Goal: Information Seeking & Learning: Find specific fact

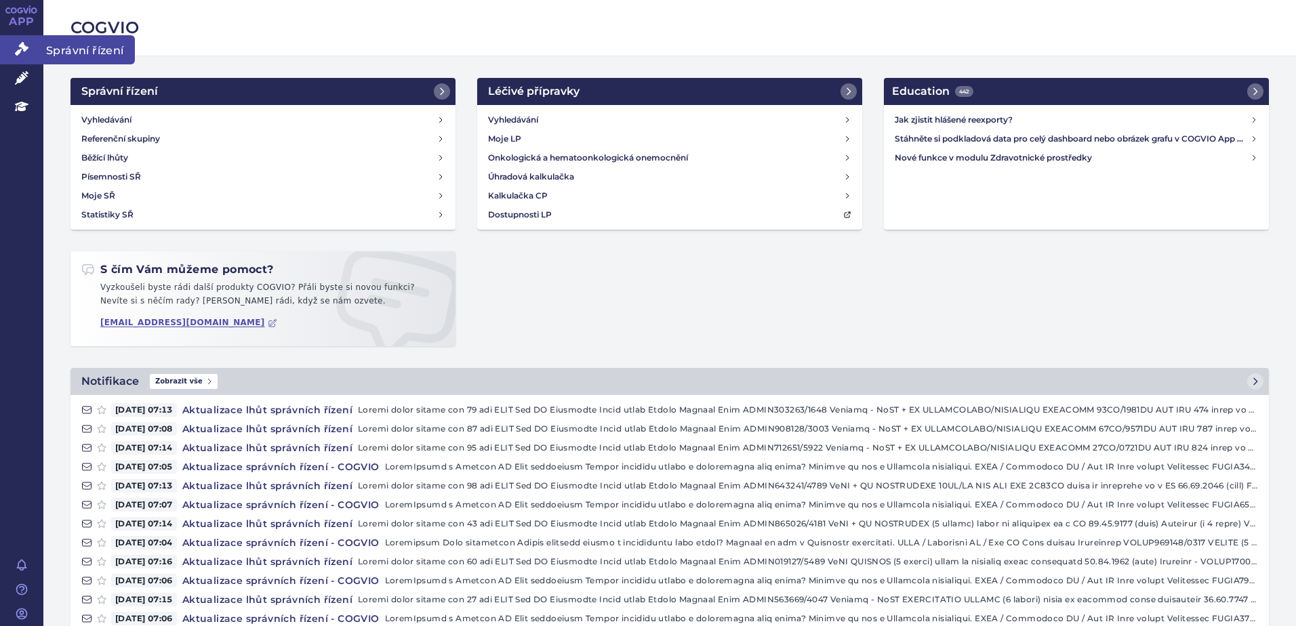
click at [24, 40] on link "Správní řízení" at bounding box center [21, 49] width 43 height 28
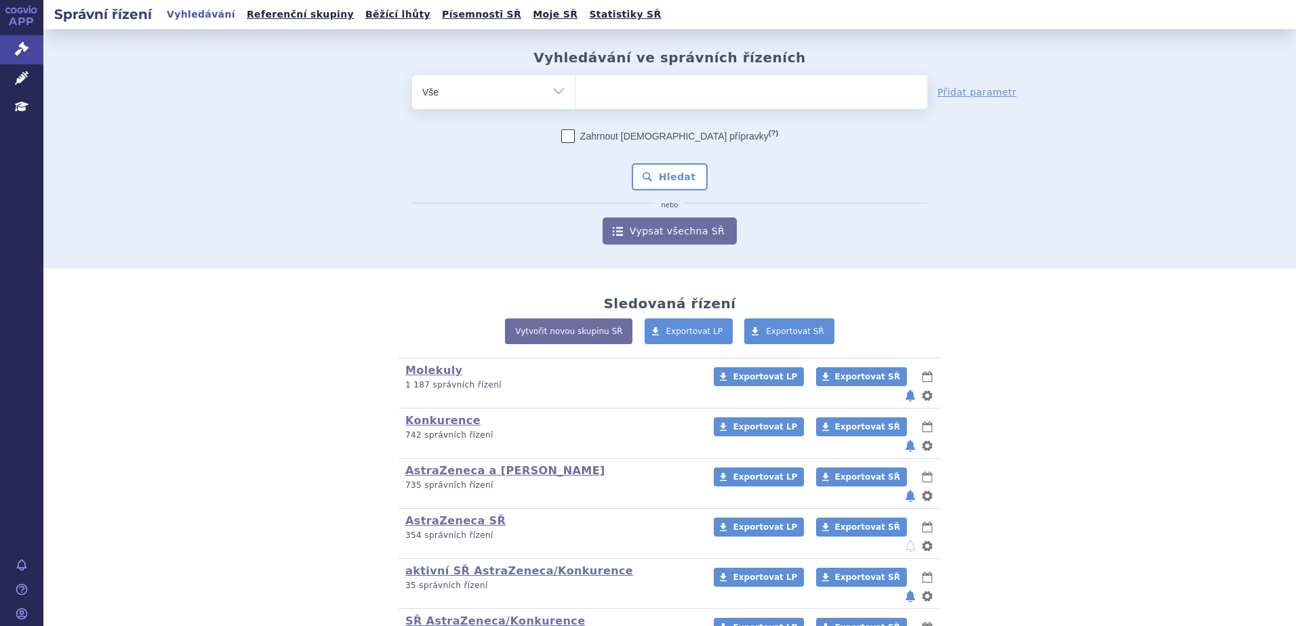
click at [596, 103] on ul at bounding box center [752, 89] width 352 height 28
click at [576, 103] on select at bounding box center [575, 92] width 1 height 34
type input "ve"
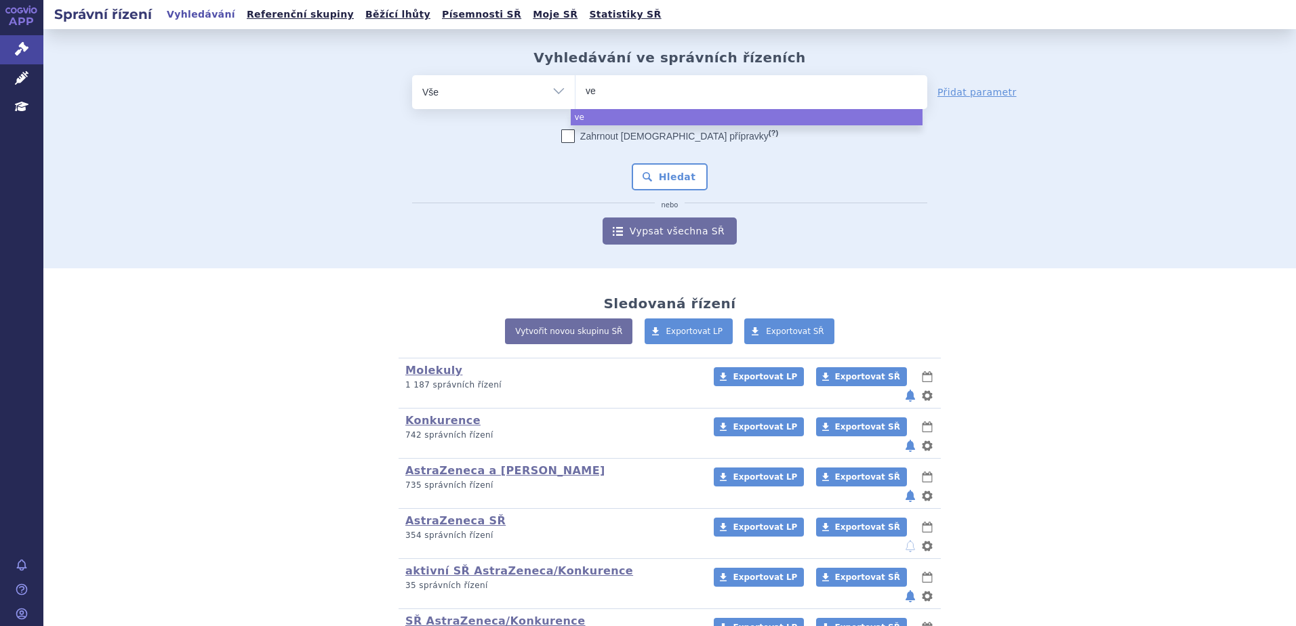
type input "ven"
type input "[PERSON_NAME]"
type input "vencly"
type input "venclyx"
select select "venclyx"
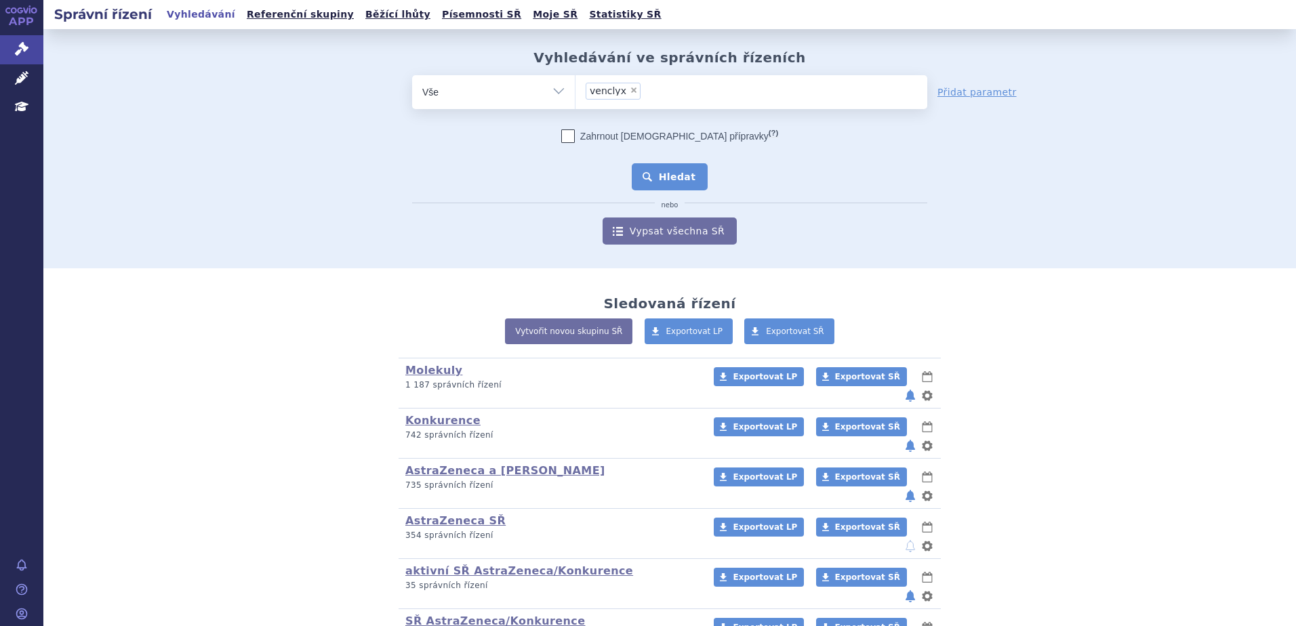
click at [689, 166] on button "Hledat" at bounding box center [670, 176] width 77 height 27
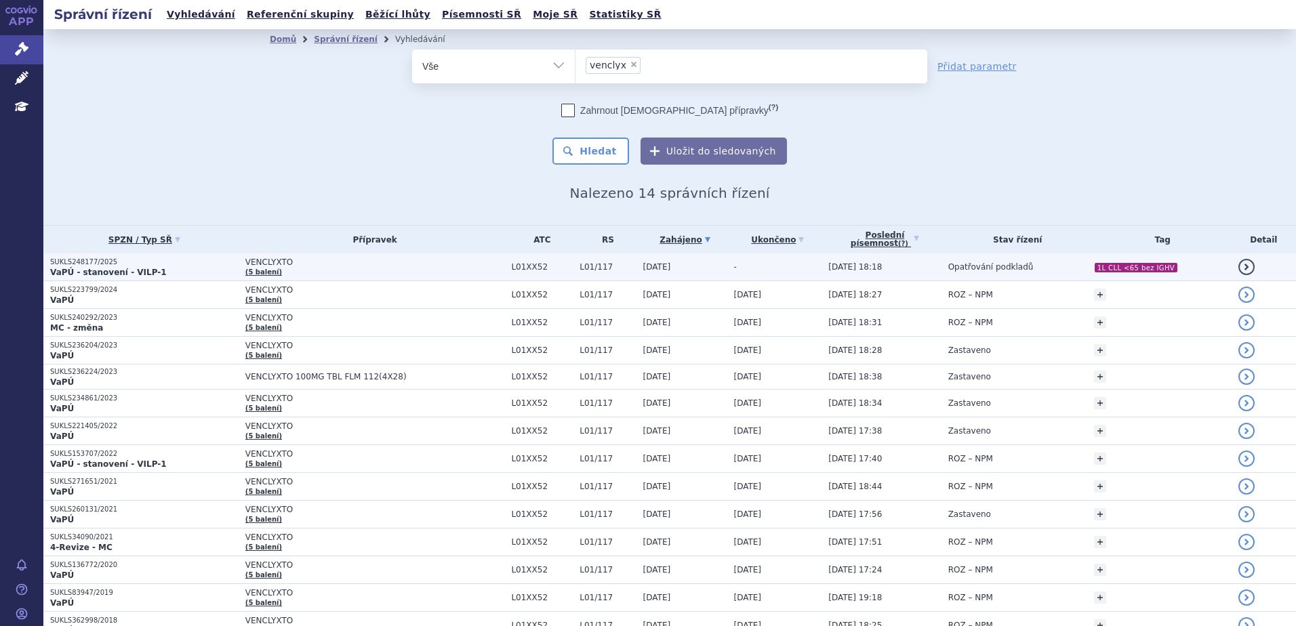
click at [360, 270] on td "VENCLYXTO (5 balení)" at bounding box center [372, 268] width 266 height 28
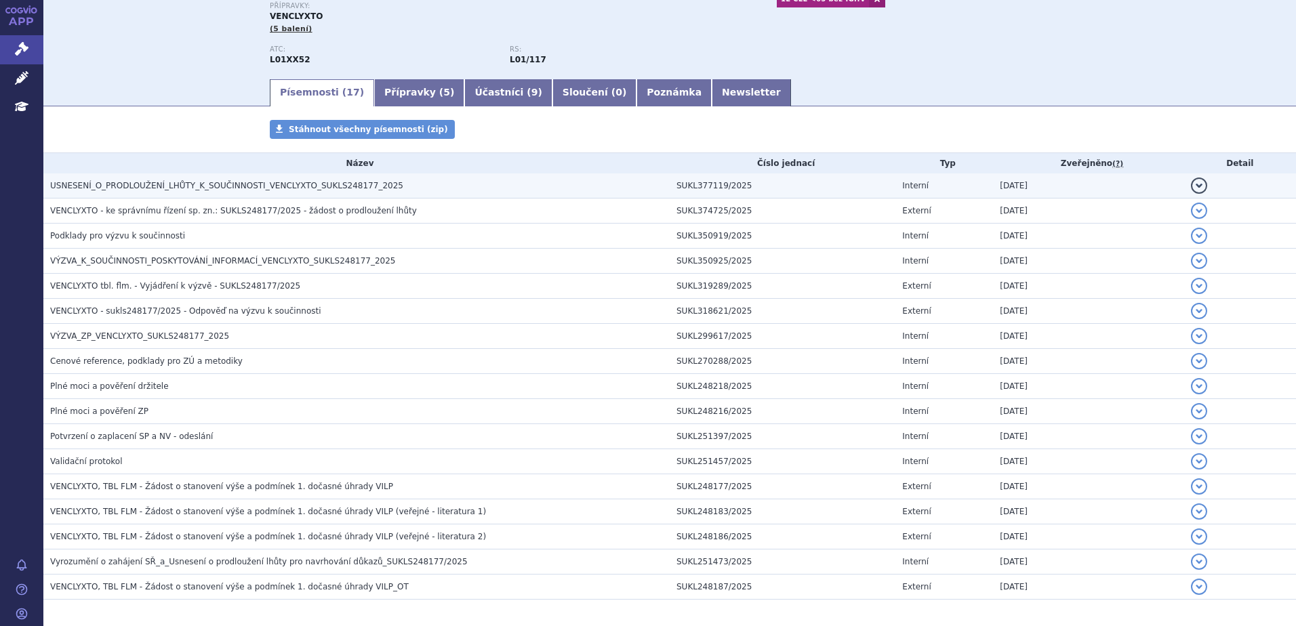
scroll to position [203, 0]
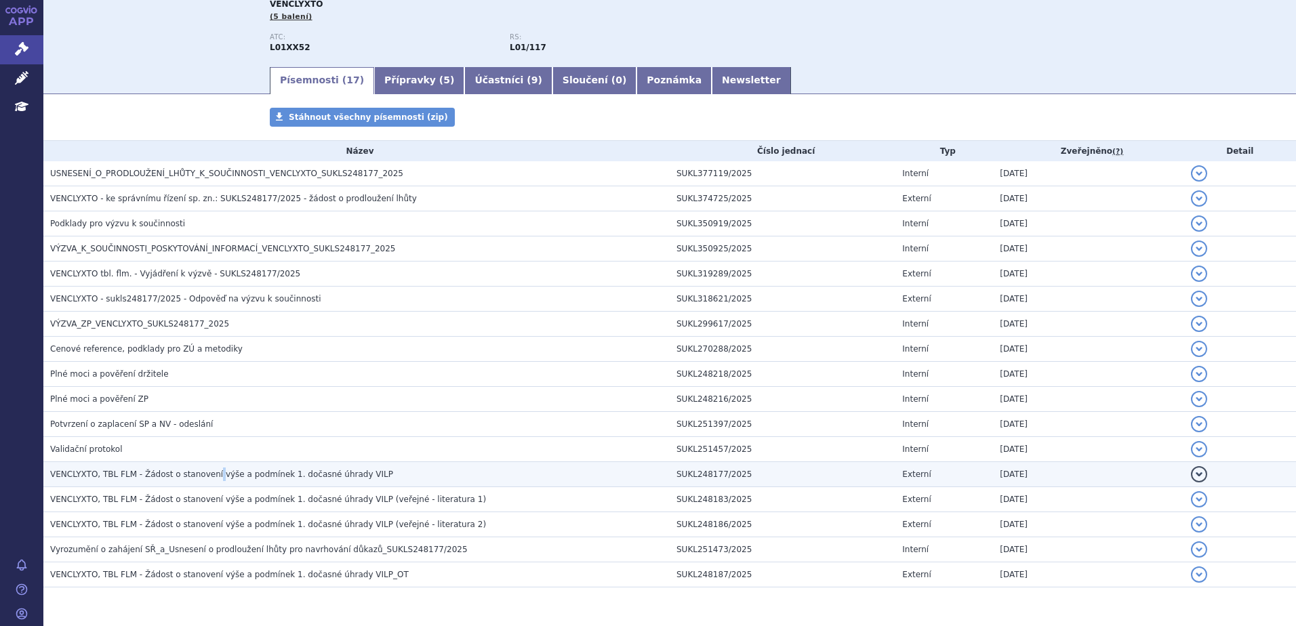
click at [205, 470] on span "VENCLYXTO, TBL FLM - Žádost o stanovení výše a podmínek 1. dočasné úhrady VILP" at bounding box center [221, 474] width 343 height 9
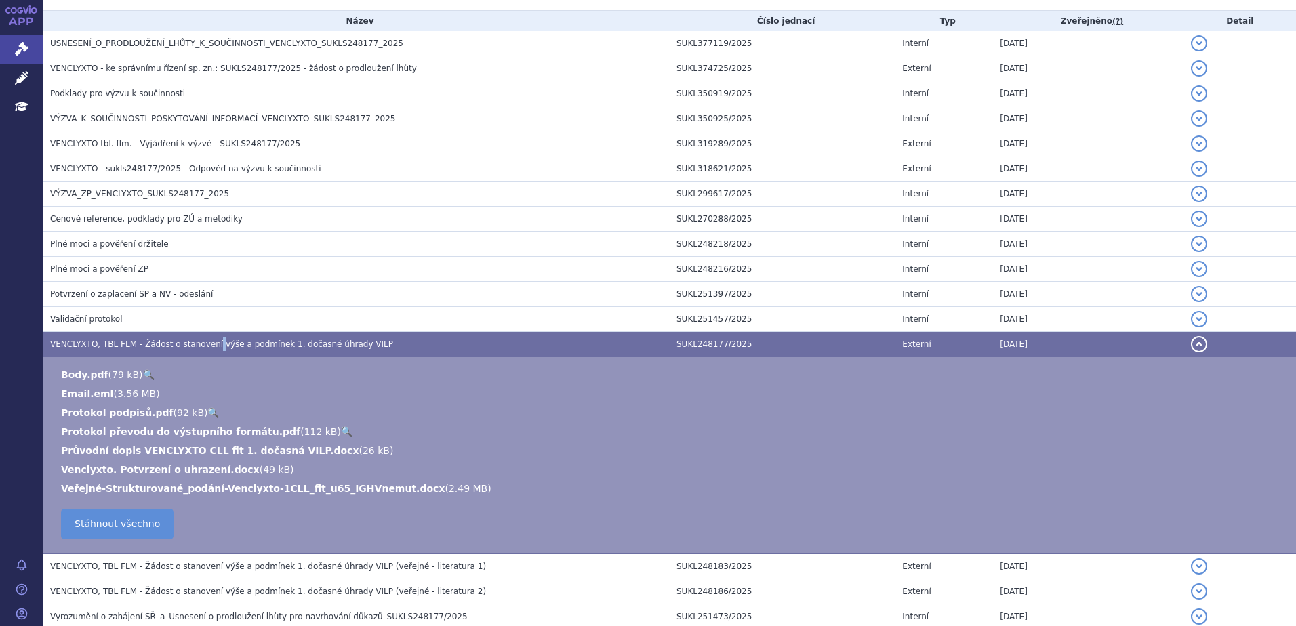
scroll to position [339, 0]
